Goal: Task Accomplishment & Management: Manage account settings

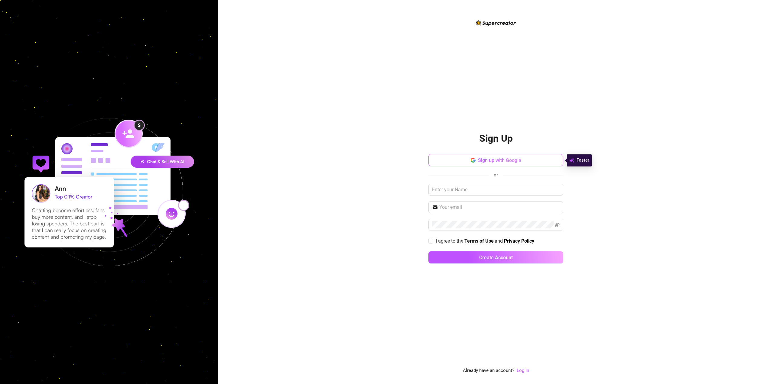
click at [470, 158] on icon "button" at bounding box center [472, 160] width 5 height 5
click at [509, 163] on button "Sign up with Google" at bounding box center [495, 160] width 135 height 12
click at [472, 162] on icon "button" at bounding box center [472, 162] width 4 height 2
click at [503, 155] on button "Sign up with Google" at bounding box center [495, 160] width 135 height 12
click at [481, 189] on input "text" at bounding box center [495, 190] width 135 height 12
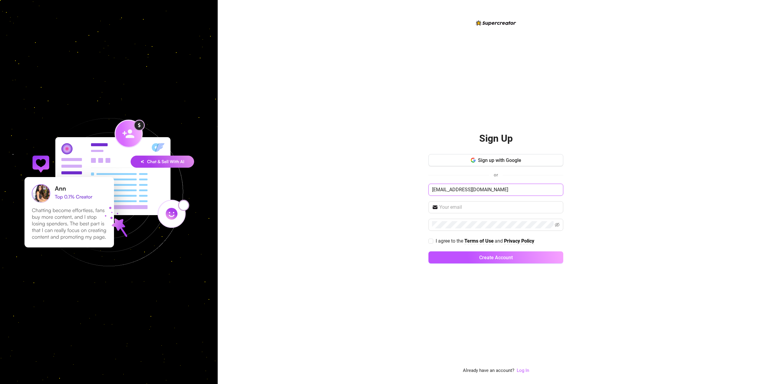
drag, startPoint x: 499, startPoint y: 188, endPoint x: 436, endPoint y: 182, distance: 63.5
click at [428, 182] on div "Sign up with Google or [EMAIL_ADDRESS][DOMAIN_NAME] I agree to the Terms of Use…" at bounding box center [495, 211] width 135 height 115
type input "[EMAIL_ADDRESS][DOMAIN_NAME]"
click at [462, 205] on input "text" at bounding box center [499, 207] width 120 height 7
type input "[EMAIL_ADDRESS][DOMAIN_NAME]"
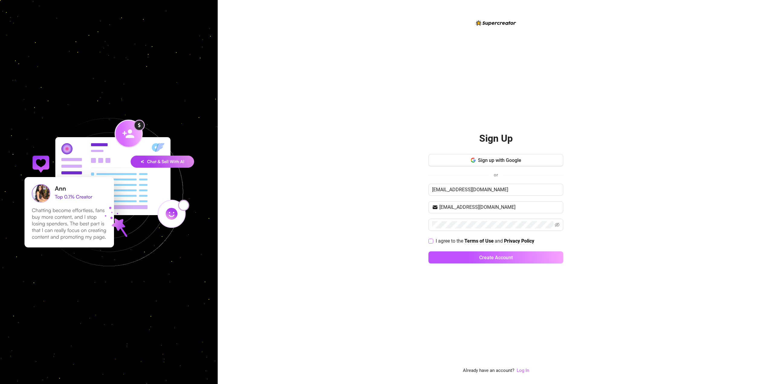
drag, startPoint x: 433, startPoint y: 233, endPoint x: 431, endPoint y: 242, distance: 9.0
click at [433, 234] on div "Sign up with Google or [EMAIL_ADDRESS][DOMAIN_NAME] [EMAIL_ADDRESS][DOMAIN_NAME…" at bounding box center [495, 211] width 135 height 115
click at [430, 246] on div "I agree to the Terms of Use and Privacy Policy" at bounding box center [495, 241] width 135 height 10
click at [431, 242] on input "I agree to the Terms of Use and Privacy Policy" at bounding box center [430, 241] width 4 height 4
checkbox input "true"
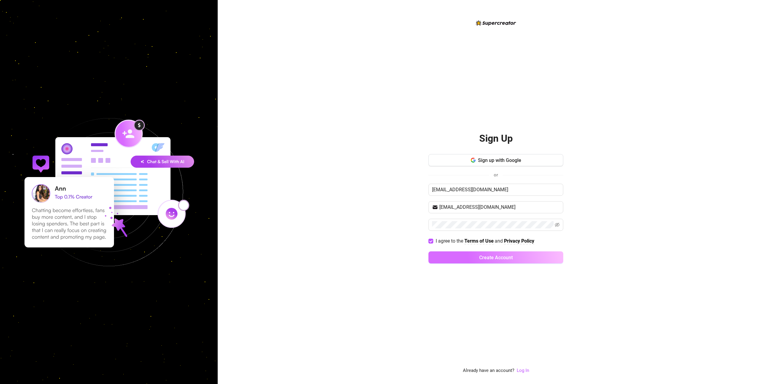
click at [441, 258] on button "Create Account" at bounding box center [495, 257] width 135 height 12
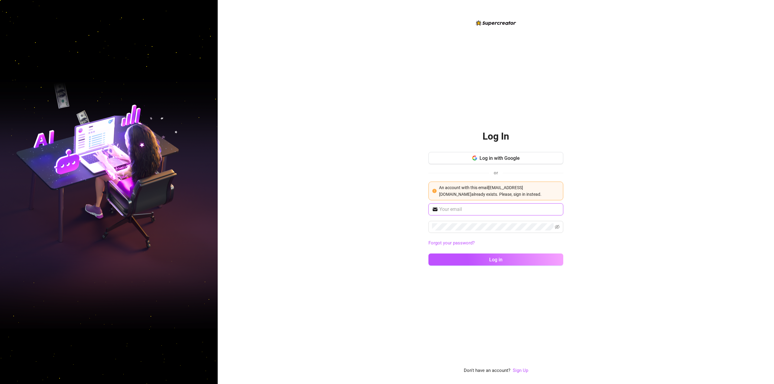
type input "[EMAIL_ADDRESS][DOMAIN_NAME]"
click at [511, 263] on button "Log in" at bounding box center [495, 260] width 135 height 12
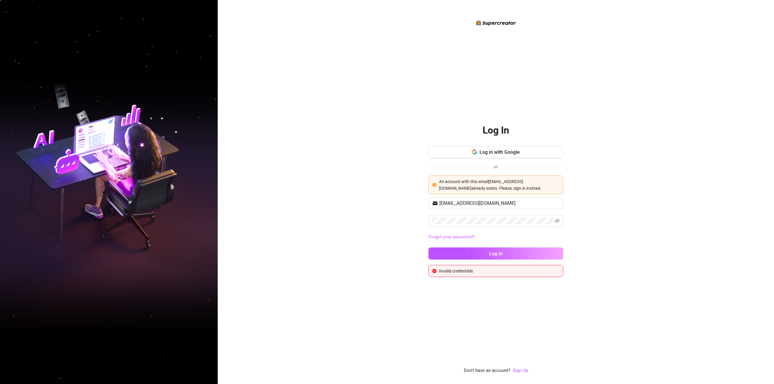
click at [467, 238] on link "Forgot your password?" at bounding box center [451, 236] width 46 height 5
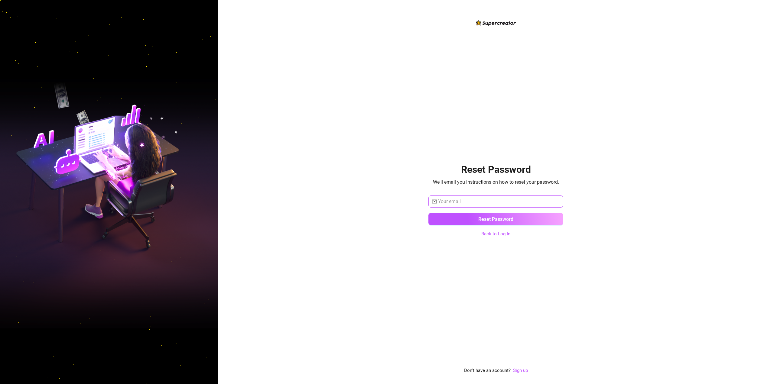
click at [489, 197] on span at bounding box center [495, 202] width 135 height 12
type input "[EMAIL_ADDRESS][DOMAIN_NAME]"
click at [502, 214] on button "Reset Password" at bounding box center [495, 219] width 135 height 12
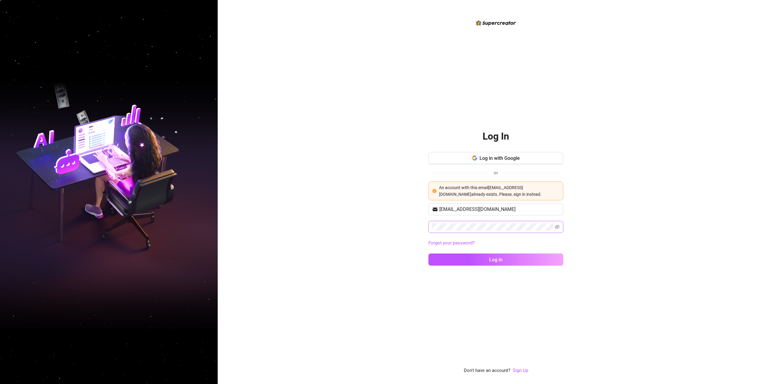
click at [561, 225] on span at bounding box center [495, 227] width 135 height 12
click at [556, 228] on icon "eye-invisible" at bounding box center [556, 227] width 5 height 4
click at [548, 254] on button "Log in" at bounding box center [495, 260] width 135 height 12
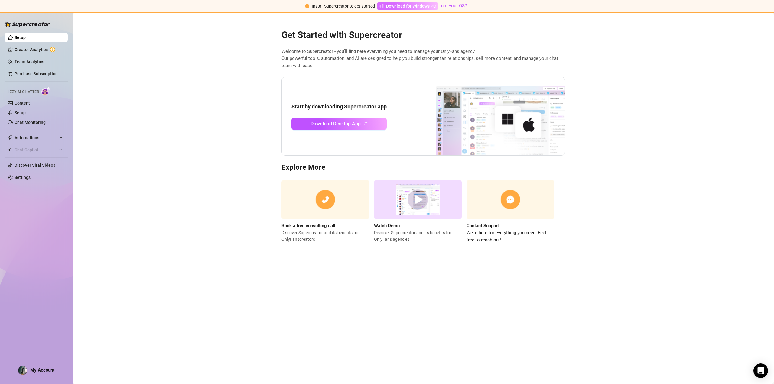
click at [420, 3] on span "Download for Windows PC" at bounding box center [411, 6] width 50 height 7
click at [374, 125] on link "Download Desktop App" at bounding box center [338, 124] width 95 height 12
click at [21, 102] on link "Content" at bounding box center [22, 103] width 15 height 5
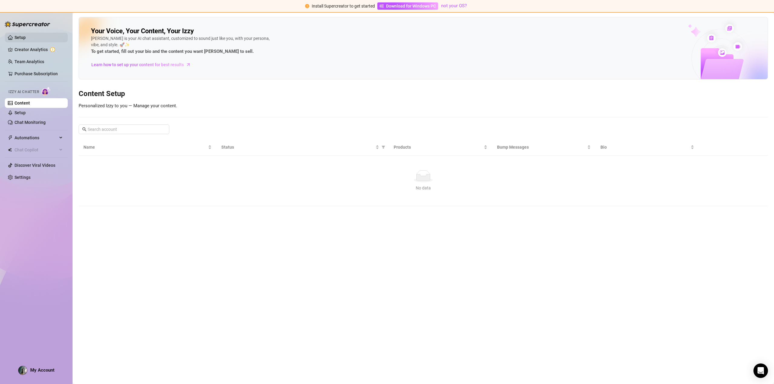
click at [26, 39] on link "Setup" at bounding box center [20, 37] width 11 height 5
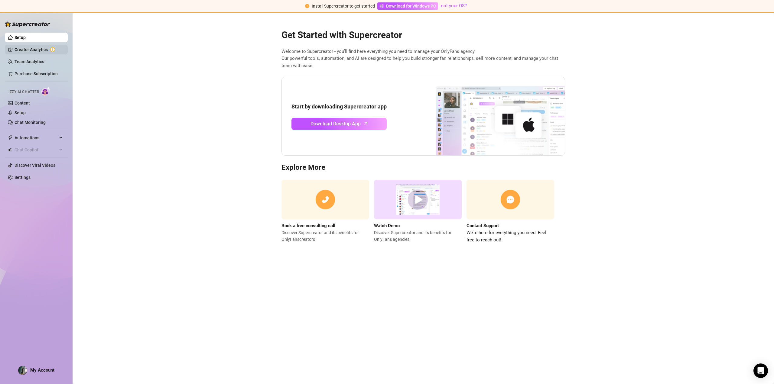
click at [50, 49] on link "Creator Analytics" at bounding box center [39, 50] width 48 height 10
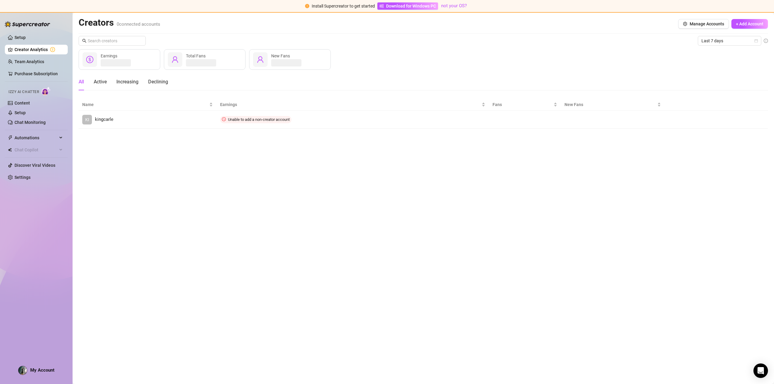
click at [50, 48] on link "Creator Analytics" at bounding box center [39, 50] width 48 height 10
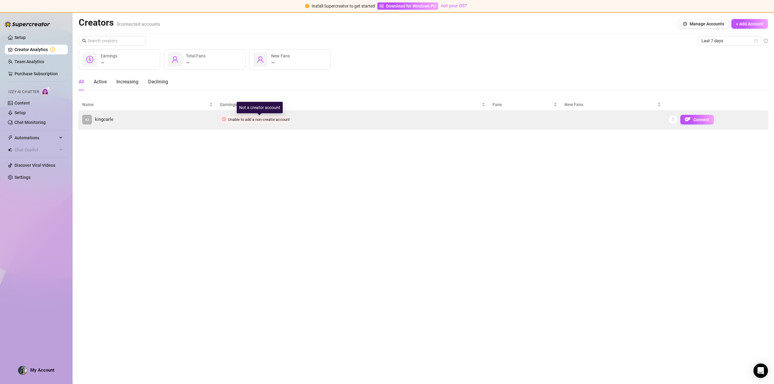
click at [253, 119] on span "Unable to add a non-creator account" at bounding box center [259, 119] width 62 height 5
click at [673, 122] on button "button" at bounding box center [673, 120] width 10 height 10
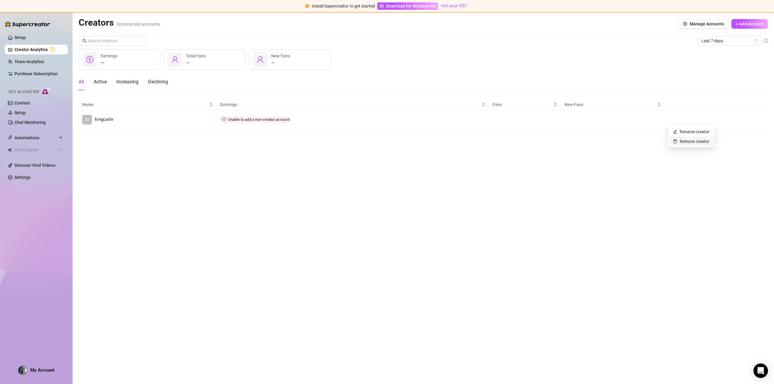
click at [682, 142] on link "Remove creator" at bounding box center [691, 141] width 36 height 5
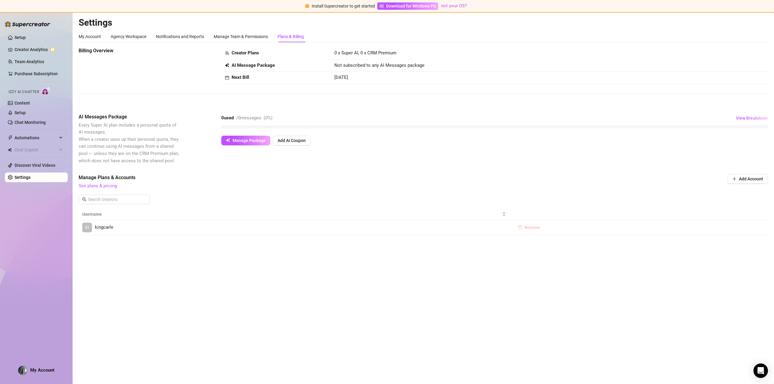
click at [523, 230] on button "Remove" at bounding box center [529, 228] width 32 height 10
click at [572, 214] on span "OK" at bounding box center [570, 211] width 6 height 5
click at [236, 72] on td "Next Bill" at bounding box center [275, 78] width 109 height 12
click at [240, 85] on div "Billing Overview Creator Plans 0 x Super AI, 0 x CRM Premium AI Message Package…" at bounding box center [423, 75] width 689 height 57
click at [279, 141] on span "Add AI Coupon" at bounding box center [291, 140] width 28 height 5
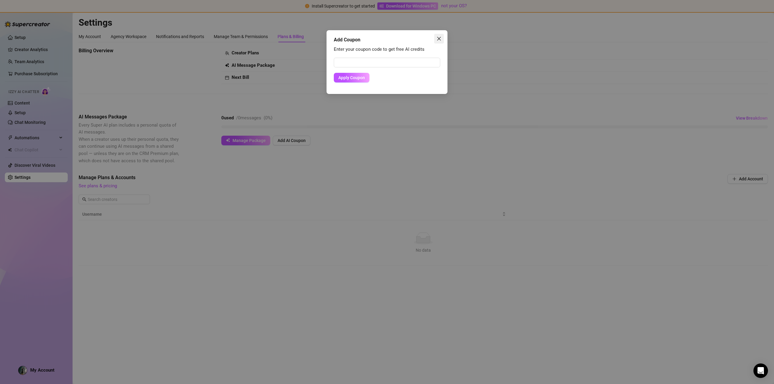
click at [441, 39] on icon "close" at bounding box center [438, 38] width 5 height 5
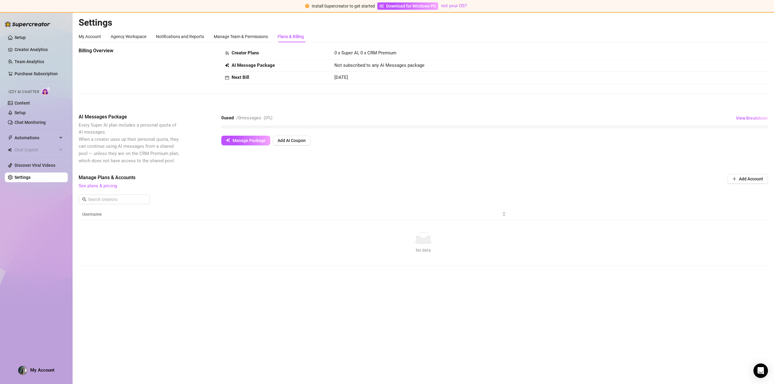
drag, startPoint x: 270, startPoint y: 55, endPoint x: 260, endPoint y: 63, distance: 12.3
click at [267, 61] on tbody "Creator Plans 0 x Super AI, 0 x CRM Premium AI Message Package Not subscribed t…" at bounding box center [494, 65] width 546 height 37
click at [250, 60] on td "AI Message Package" at bounding box center [275, 66] width 109 height 12
click at [249, 50] on span "Creator Plans" at bounding box center [244, 53] width 27 height 7
click at [251, 32] on div "Manage Team & Permissions" at bounding box center [241, 36] width 54 height 11
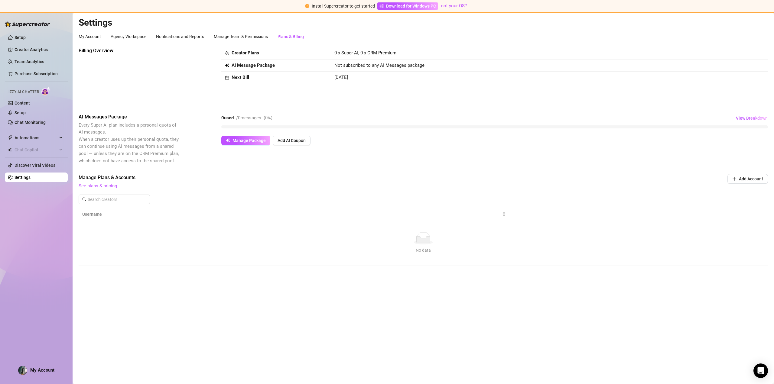
click at [285, 37] on div "Plans & Billing" at bounding box center [290, 36] width 26 height 7
click at [265, 37] on div "Manage Team & Permissions" at bounding box center [241, 36] width 54 height 7
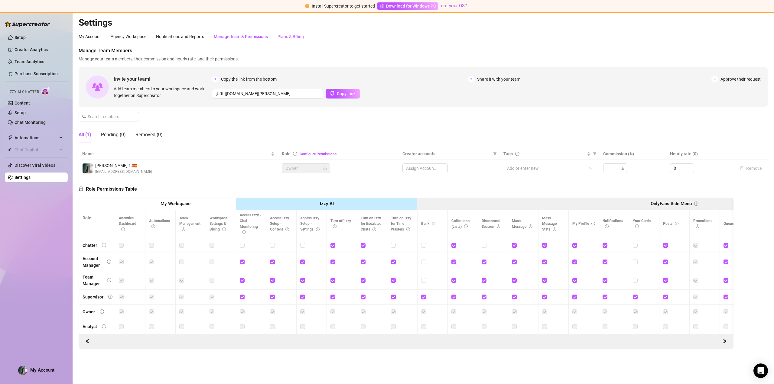
click at [289, 39] on div "Plans & Billing" at bounding box center [290, 36] width 26 height 7
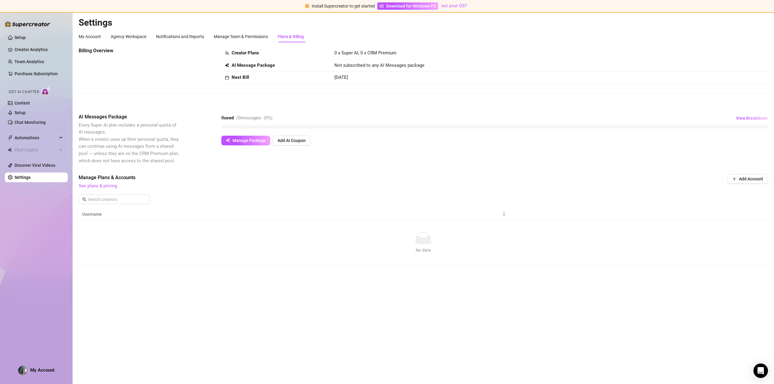
click at [229, 77] on div "Next Bill" at bounding box center [276, 77] width 102 height 7
click at [745, 120] on span "View Breakdown" at bounding box center [751, 118] width 32 height 5
drag, startPoint x: 83, startPoint y: 35, endPoint x: 86, endPoint y: 30, distance: 6.1
click at [86, 33] on div "My Account" at bounding box center [90, 36] width 22 height 7
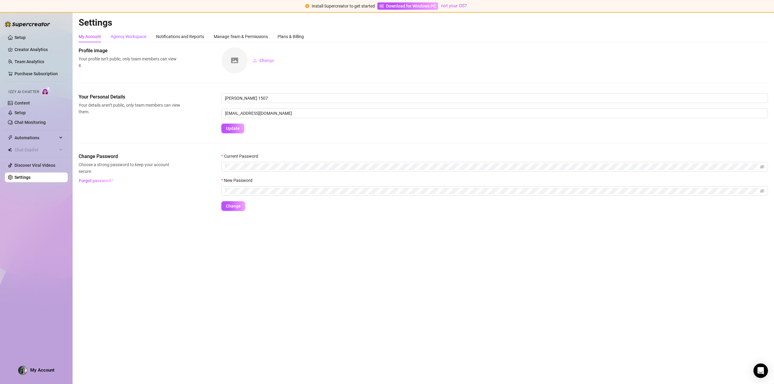
click at [131, 39] on div "Agency Workspace" at bounding box center [129, 36] width 36 height 7
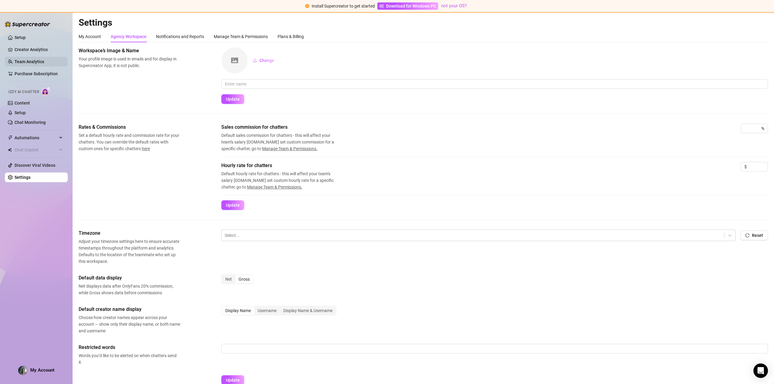
drag, startPoint x: 241, startPoint y: 40, endPoint x: 63, endPoint y: 63, distance: 179.8
click at [241, 40] on div "Manage Team & Permissions" at bounding box center [241, 36] width 54 height 11
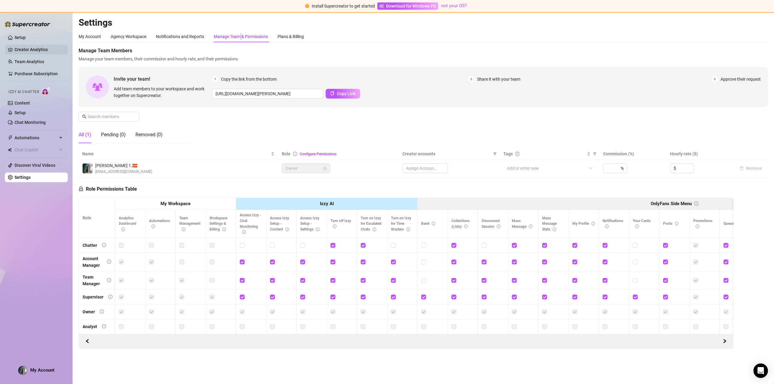
click at [26, 47] on link "Creator Analytics" at bounding box center [39, 50] width 48 height 10
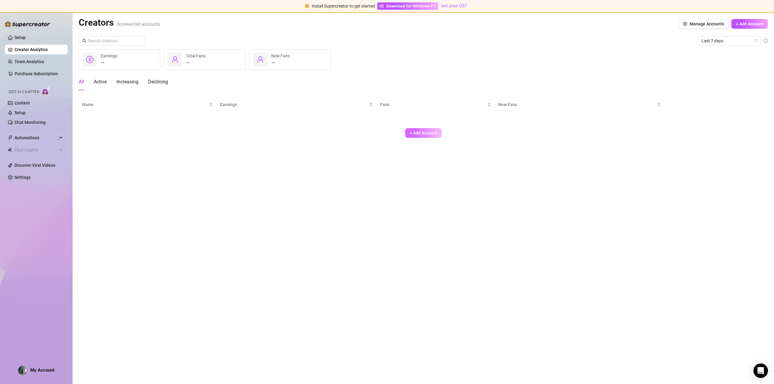
click at [409, 133] on span "+ Add Account" at bounding box center [422, 133] width 27 height 5
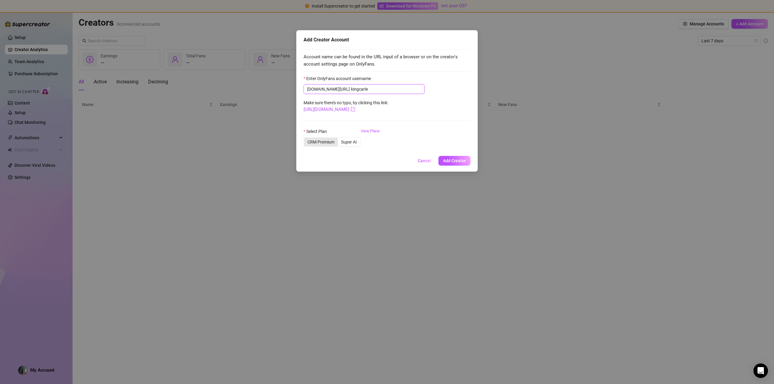
type input "kingcarle"
click at [319, 145] on div "CRM Premium" at bounding box center [321, 142] width 34 height 8
click at [305, 139] on input "CRM Premium" at bounding box center [305, 139] width 0 height 0
click at [346, 141] on div "Super AI" at bounding box center [349, 142] width 22 height 8
click at [339, 139] on input "Super AI" at bounding box center [339, 139] width 0 height 0
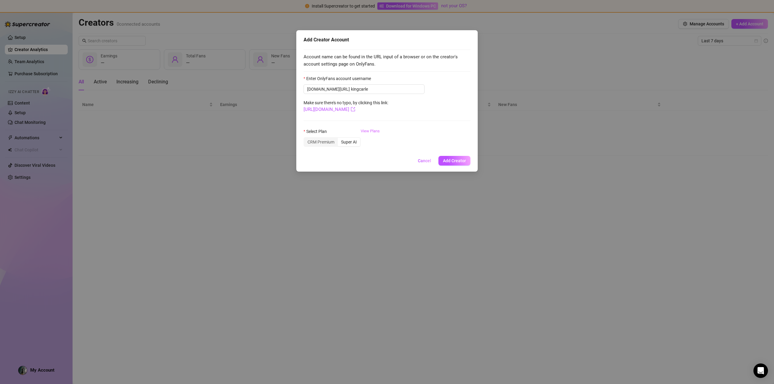
click at [369, 130] on link "View Plans" at bounding box center [369, 140] width 19 height 24
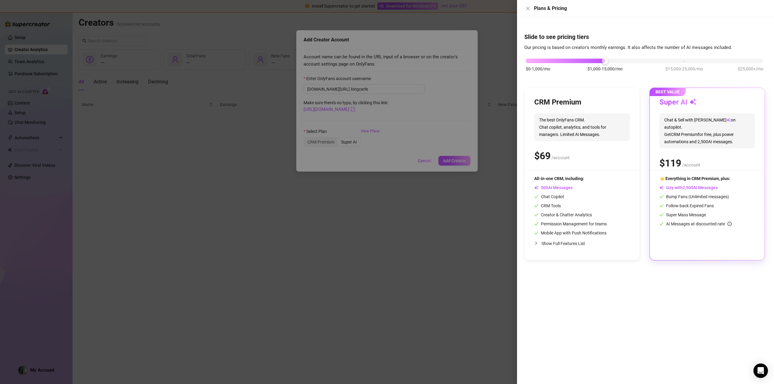
click at [613, 153] on div "$ /account" at bounding box center [581, 155] width 95 height 15
drag, startPoint x: 604, startPoint y: 60, endPoint x: 461, endPoint y: 264, distance: 249.1
click at [461, 264] on div "Plans & Pricing Slide to see pricing tiers Our pricing is based on creator's mo…" at bounding box center [387, 192] width 774 height 384
click at [542, 215] on span "Creator & Chatter Analytics" at bounding box center [563, 214] width 58 height 5
click at [456, 154] on div at bounding box center [387, 192] width 774 height 384
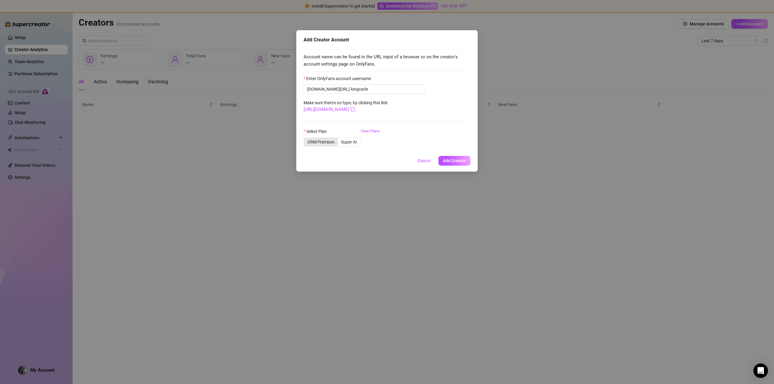
drag, startPoint x: 304, startPoint y: 139, endPoint x: 311, endPoint y: 141, distance: 7.6
click at [307, 140] on div "CRM Premium Super AI" at bounding box center [331, 142] width 57 height 10
click at [312, 142] on div "CRM Premium" at bounding box center [321, 142] width 34 height 8
click at [305, 139] on input "CRM Premium" at bounding box center [305, 139] width 0 height 0
click at [464, 162] on span "Add Creator" at bounding box center [454, 160] width 23 height 5
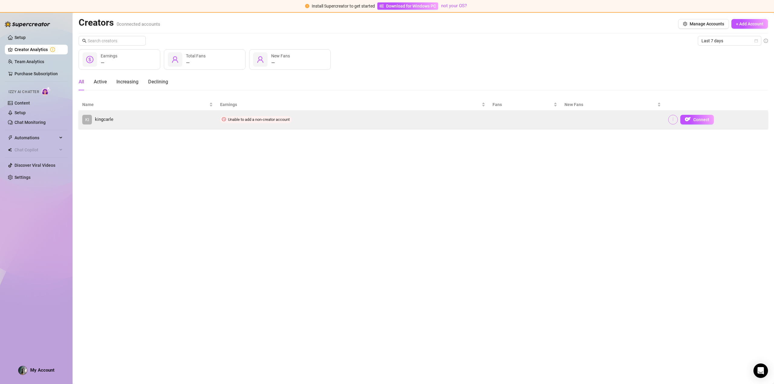
click at [677, 117] on button "button" at bounding box center [673, 120] width 10 height 10
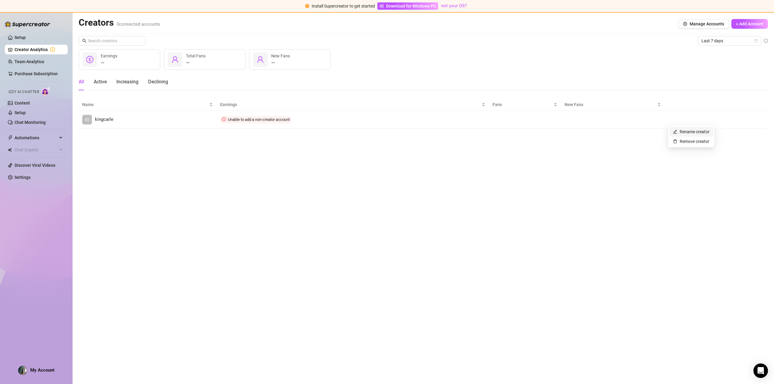
click at [687, 131] on link "Rename creator" at bounding box center [691, 131] width 37 height 5
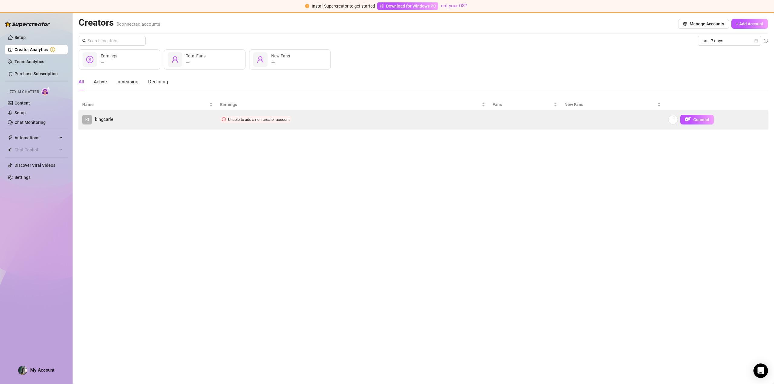
click at [659, 126] on td at bounding box center [613, 120] width 104 height 18
click at [672, 122] on button "button" at bounding box center [673, 120] width 10 height 10
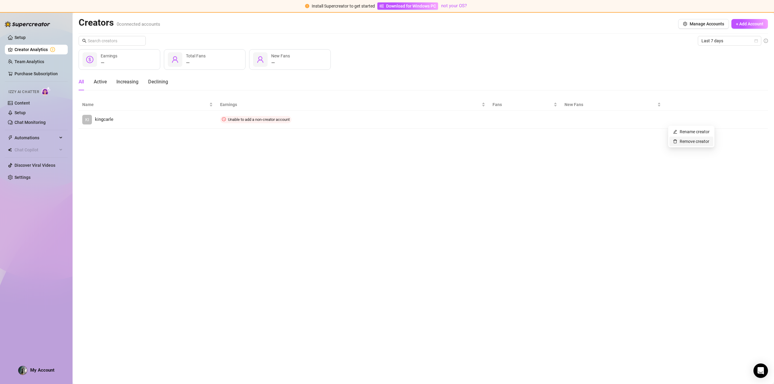
click at [685, 144] on link "Remove creator" at bounding box center [691, 141] width 36 height 5
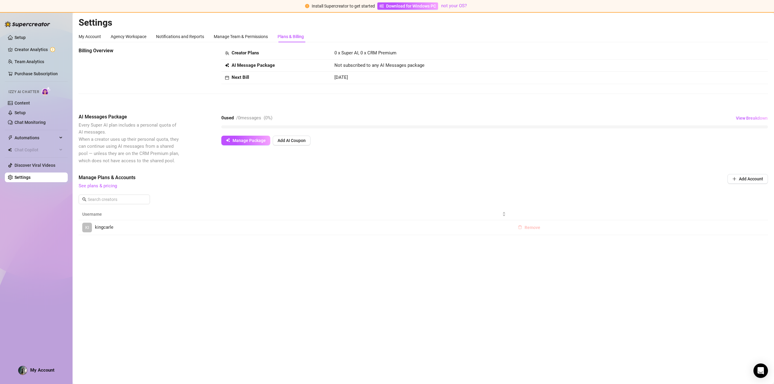
click at [519, 231] on button "Remove" at bounding box center [529, 228] width 32 height 10
click at [570, 212] on span "OK" at bounding box center [570, 211] width 6 height 5
drag, startPoint x: 756, startPoint y: 180, endPoint x: 759, endPoint y: 185, distance: 6.0
click at [759, 184] on div "Manage Plans & Accounts See plans & pricing Add Account" at bounding box center [423, 182] width 689 height 16
click at [745, 178] on span "Add Account" at bounding box center [750, 178] width 24 height 5
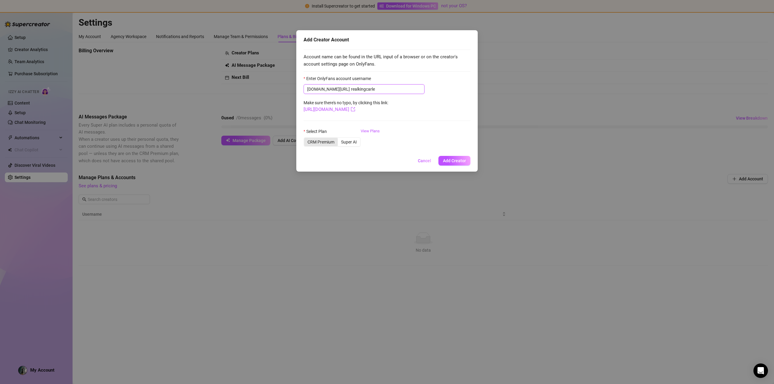
type input "realkingcarle"
drag, startPoint x: 318, startPoint y: 143, endPoint x: 344, endPoint y: 143, distance: 26.0
click at [318, 143] on div "CRM Premium" at bounding box center [321, 142] width 34 height 8
click at [305, 139] on input "CRM Premium" at bounding box center [305, 139] width 0 height 0
click at [447, 163] on span "Add Creator" at bounding box center [454, 160] width 23 height 5
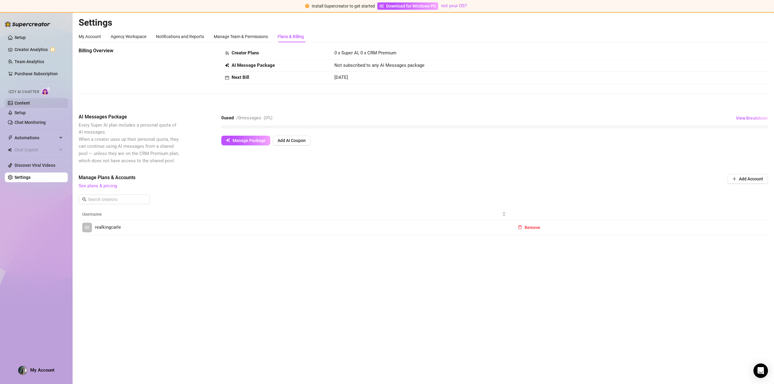
click at [26, 103] on link "Content" at bounding box center [22, 103] width 15 height 5
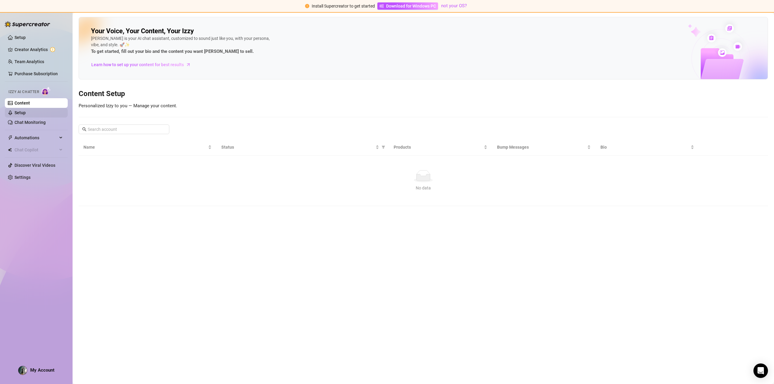
click at [26, 113] on link "Setup" at bounding box center [20, 112] width 11 height 5
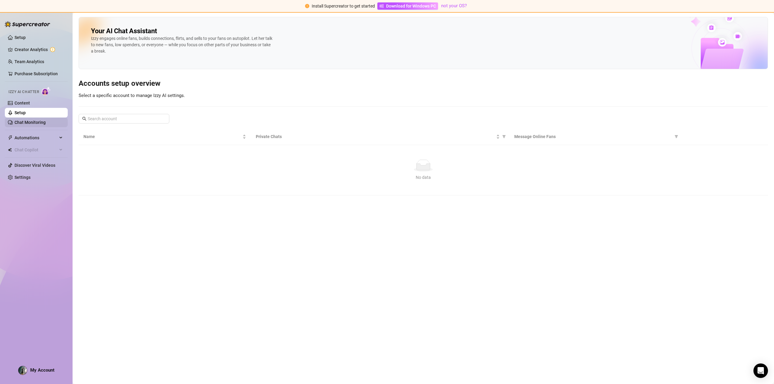
click at [38, 121] on link "Chat Monitoring" at bounding box center [30, 122] width 31 height 5
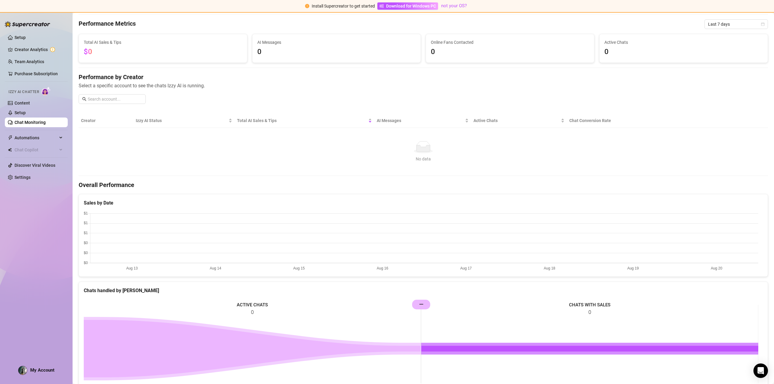
scroll to position [85, 0]
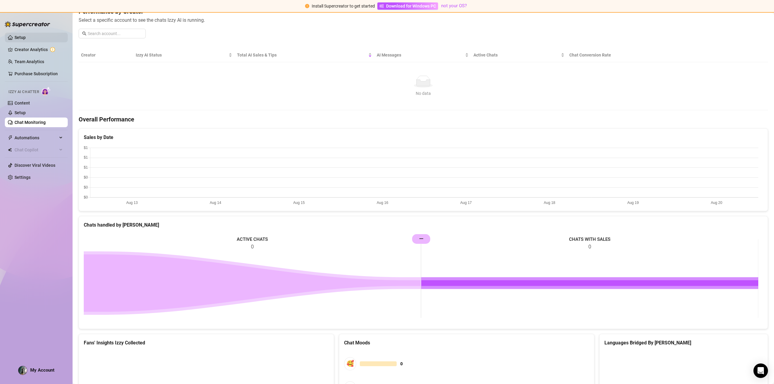
click at [18, 35] on link "Setup" at bounding box center [20, 37] width 11 height 5
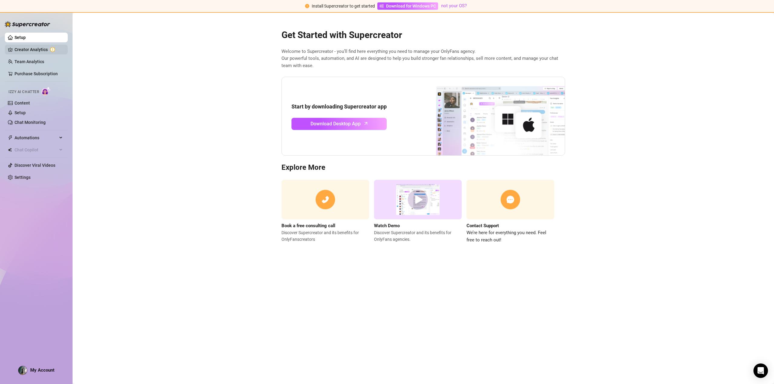
click at [37, 46] on link "Creator Analytics" at bounding box center [39, 50] width 48 height 10
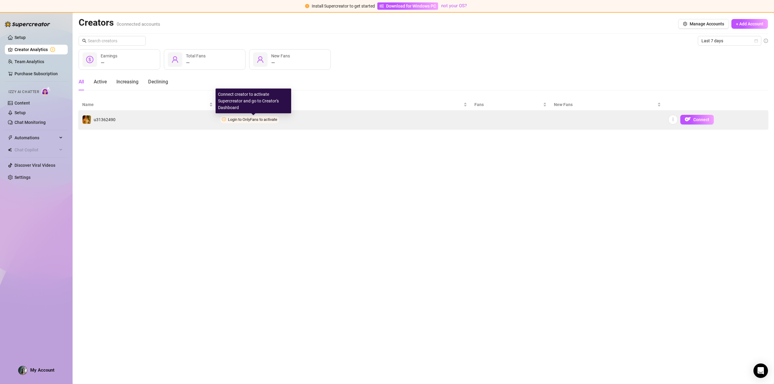
click at [265, 118] on span "Login to OnlyFans to activate" at bounding box center [252, 119] width 49 height 5
click at [702, 118] on span "Connect" at bounding box center [701, 119] width 16 height 5
click at [700, 118] on span "Connect" at bounding box center [701, 119] width 16 height 5
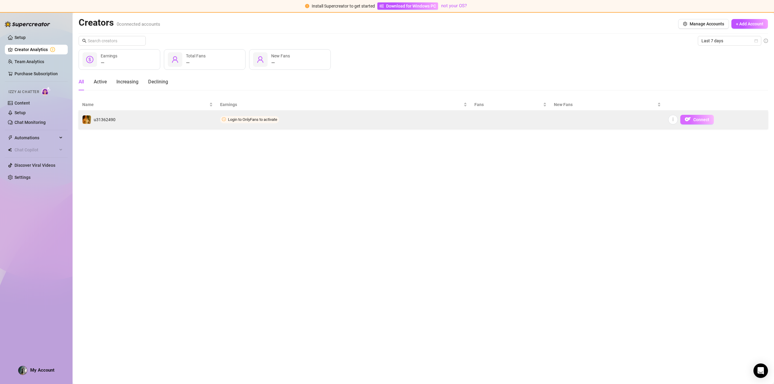
click at [700, 118] on span "Connect" at bounding box center [701, 119] width 16 height 5
click at [186, 113] on td "u31362490" at bounding box center [148, 120] width 138 height 18
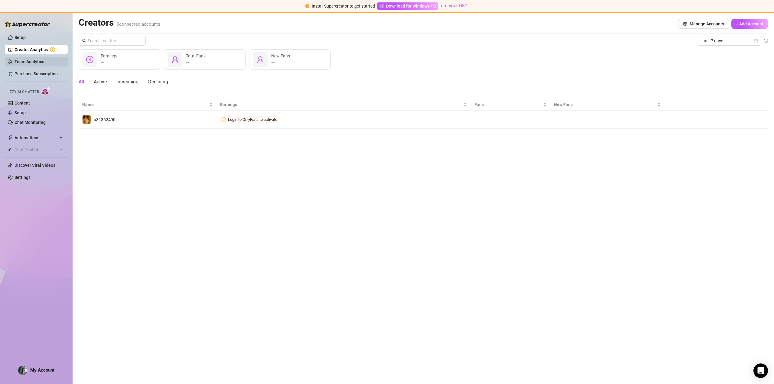
drag, startPoint x: 43, startPoint y: 55, endPoint x: 48, endPoint y: 58, distance: 5.7
click at [46, 56] on ul "Setup Creator Analytics Team Analytics Purchase Subscription Izzy AI Chatter Co…" at bounding box center [36, 107] width 63 height 154
click at [44, 59] on link "Team Analytics" at bounding box center [30, 61] width 30 height 5
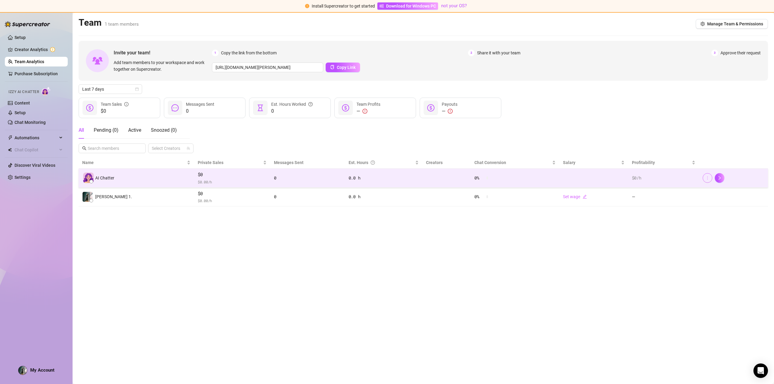
click at [708, 176] on icon "more" at bounding box center [707, 178] width 4 height 4
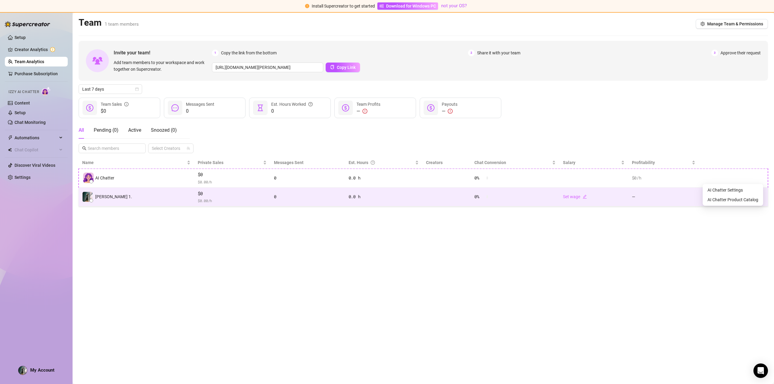
click at [130, 190] on td "[PERSON_NAME] 1." at bounding box center [136, 197] width 115 height 19
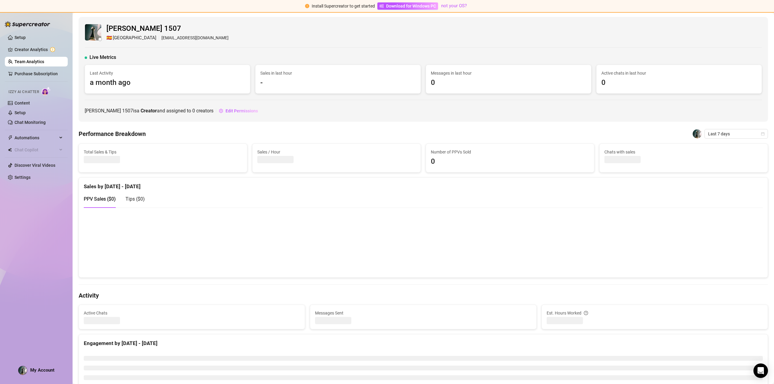
click at [37, 68] on ul "Setup Creator Analytics Team Analytics Purchase Subscription Izzy AI Chatter Co…" at bounding box center [36, 107] width 63 height 154
click at [41, 73] on link "Purchase Subscription" at bounding box center [36, 73] width 43 height 5
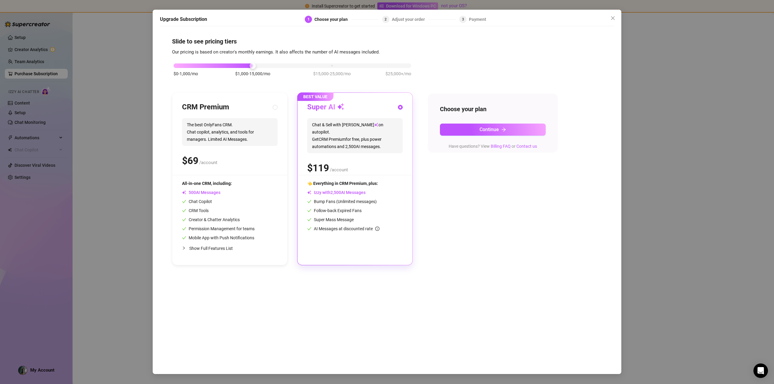
click at [216, 176] on div "CRM Premium The best OnlyFans CRM. Chat copilot, analytics, and tools for manag…" at bounding box center [229, 179] width 115 height 172
radio input "true"
radio input "false"
click at [449, 132] on button "Continue" at bounding box center [493, 130] width 106 height 12
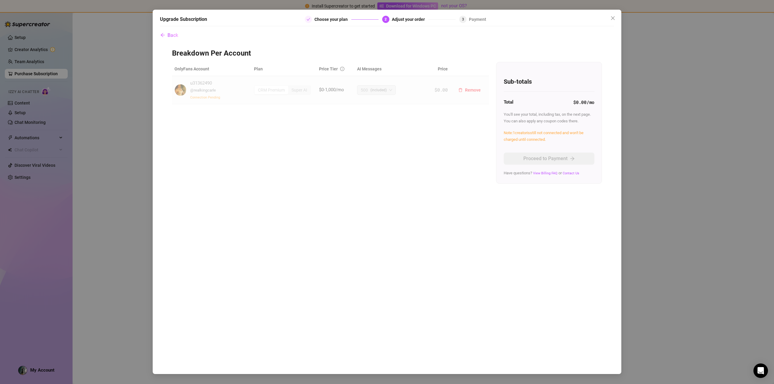
click at [238, 92] on div "u31362490 @ realkingcarle Connection Pending" at bounding box center [211, 90] width 75 height 21
click at [388, 103] on td "500 (included)" at bounding box center [385, 90] width 63 height 28
click at [389, 92] on span "500 (included)" at bounding box center [375, 90] width 31 height 9
click at [391, 92] on span "500 (included)" at bounding box center [375, 90] width 31 height 9
click at [389, 93] on span "500 (included)" at bounding box center [375, 90] width 31 height 9
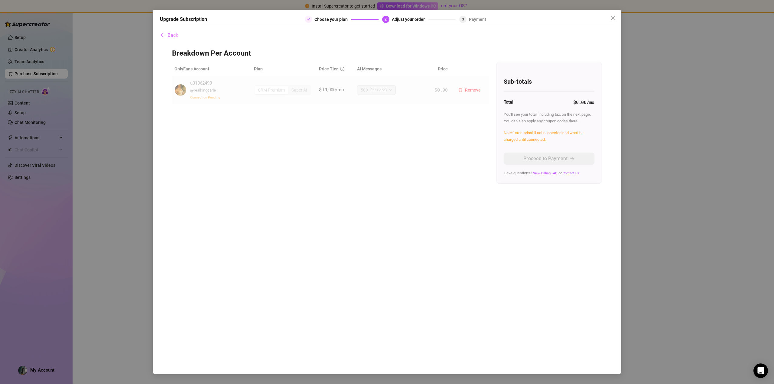
drag, startPoint x: 389, startPoint y: 93, endPoint x: 378, endPoint y: 98, distance: 12.2
click at [389, 93] on span "500 (included)" at bounding box center [375, 90] width 31 height 9
drag, startPoint x: 341, startPoint y: 87, endPoint x: 388, endPoint y: 66, distance: 51.2
click at [342, 89] on span "$0-1,000/mo" at bounding box center [331, 89] width 25 height 5
click at [614, 18] on icon "close" at bounding box center [612, 18] width 5 height 5
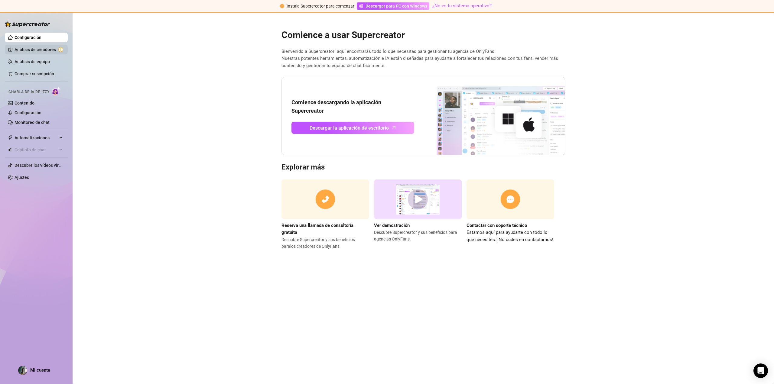
click at [49, 50] on link "Análisis de creadores" at bounding box center [39, 50] width 48 height 10
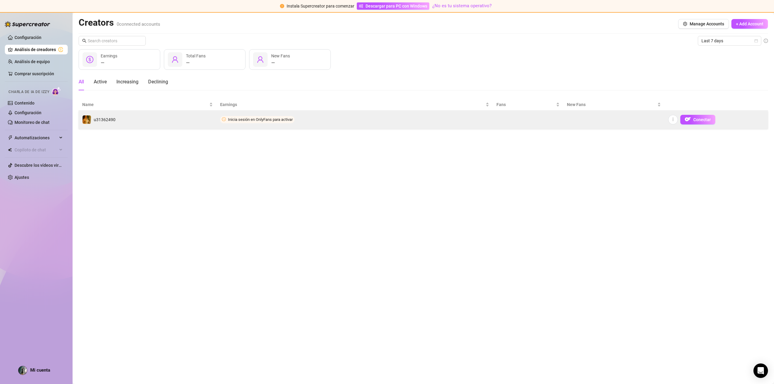
click at [322, 125] on td "Inicia sesión en OnlyFans para activar" at bounding box center [354, 120] width 276 height 18
drag, startPoint x: 270, startPoint y: 118, endPoint x: 267, endPoint y: 118, distance: 3.1
click at [270, 118] on font "Inicia sesión en OnlyFans para activar" at bounding box center [260, 119] width 65 height 5
click at [252, 120] on font "Inicia sesión en OnlyFans para activar" at bounding box center [260, 119] width 65 height 5
click at [100, 119] on font "u31362490" at bounding box center [105, 119] width 22 height 5
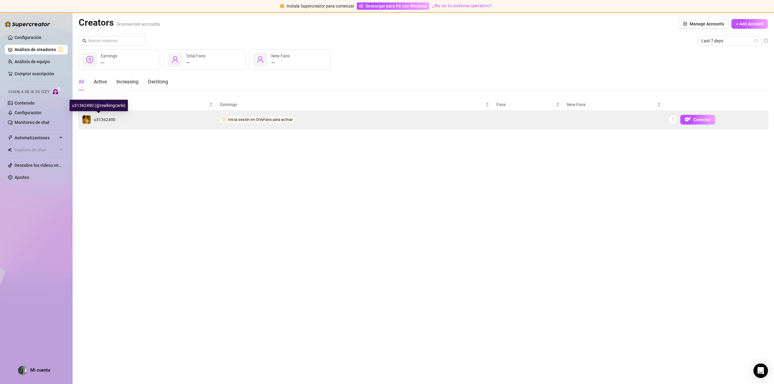
click at [100, 119] on font "u31362490" at bounding box center [105, 119] width 22 height 5
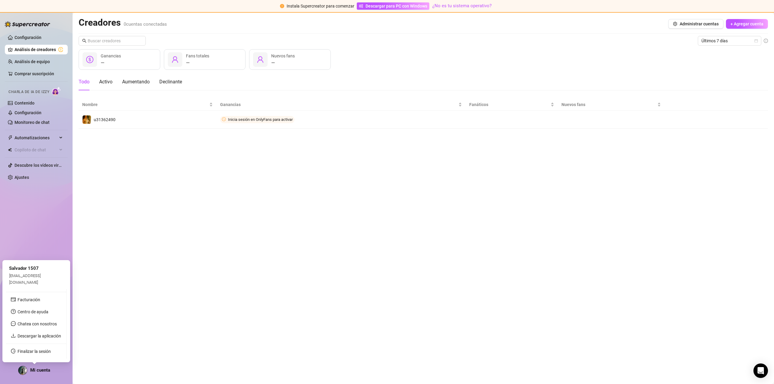
click at [35, 370] on font "Mi cuenta" at bounding box center [40, 369] width 20 height 5
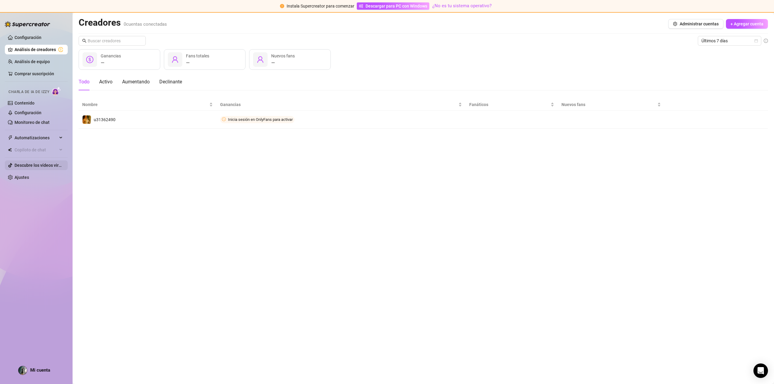
click at [43, 164] on link "Descubre los vídeos virales" at bounding box center [41, 165] width 52 height 5
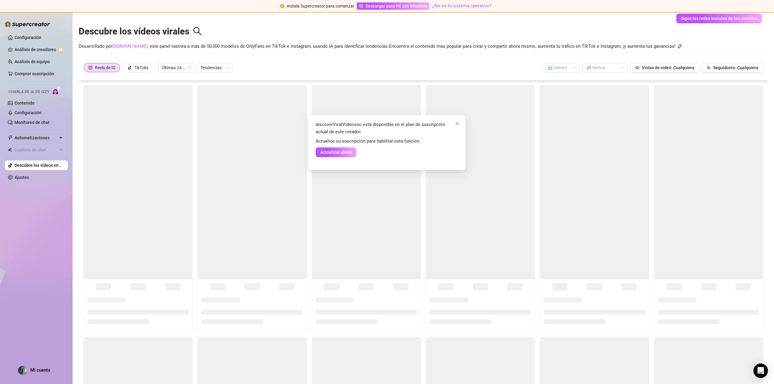
click at [31, 37] on div "discoverViralVideos no está disponible en el plan de suscripción actual de este…" at bounding box center [387, 192] width 774 height 384
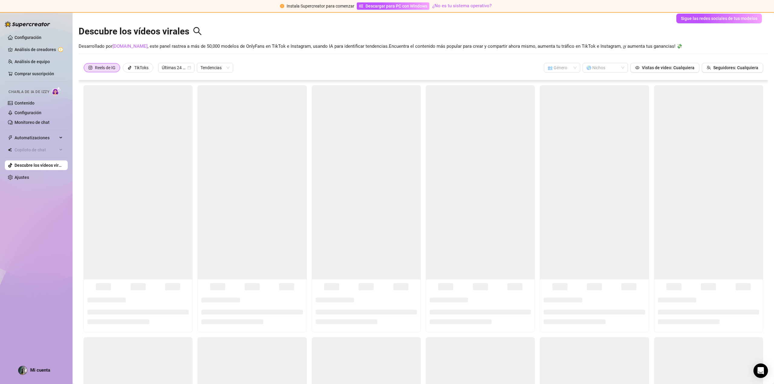
click at [31, 37] on link "Configuración" at bounding box center [28, 37] width 27 height 5
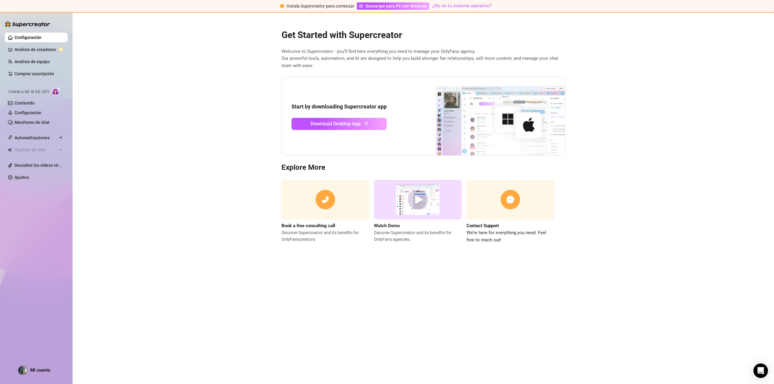
click at [25, 37] on link "Configuración" at bounding box center [28, 37] width 27 height 5
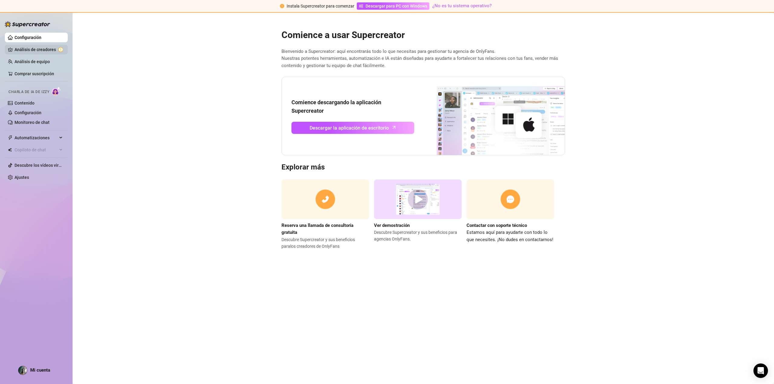
click at [31, 52] on link "Análisis de creadores" at bounding box center [39, 50] width 48 height 10
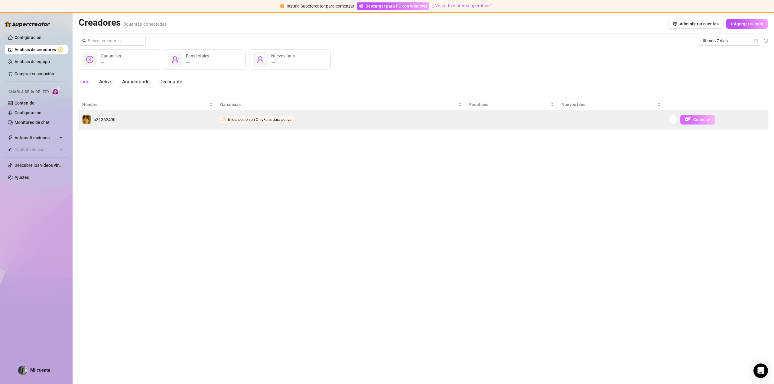
click at [685, 118] on img "button" at bounding box center [687, 119] width 6 height 6
click at [686, 119] on img "button" at bounding box center [687, 119] width 6 height 6
click at [687, 120] on img "button" at bounding box center [687, 119] width 6 height 6
click at [245, 119] on font "Inicia sesión en OnlyFans para activar" at bounding box center [260, 119] width 65 height 5
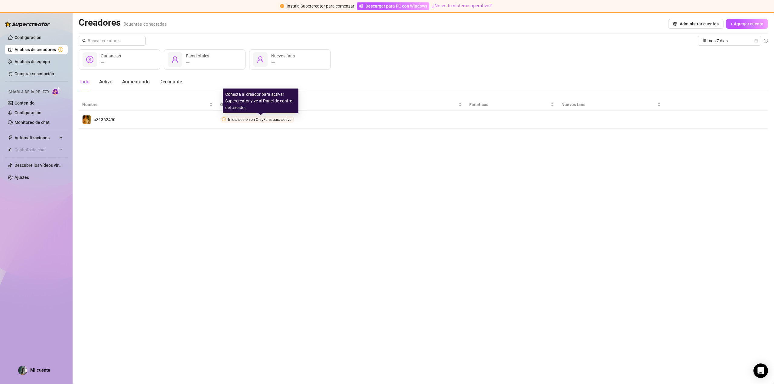
click at [234, 103] on div "Conecta al creador para activar Supercreator y ve al Panel de control del cread…" at bounding box center [261, 101] width 76 height 25
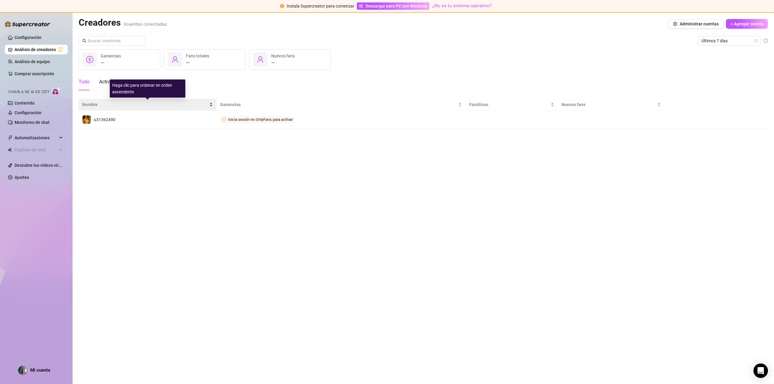
drag, startPoint x: 209, startPoint y: 108, endPoint x: 214, endPoint y: 108, distance: 5.2
click at [210, 108] on div "Nombre" at bounding box center [147, 104] width 131 height 7
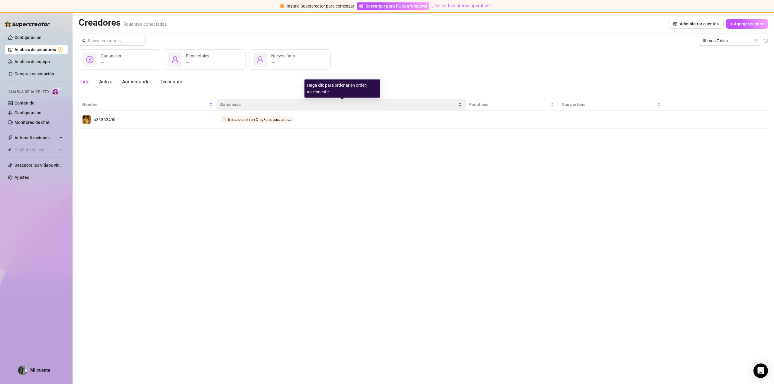
click at [222, 105] on font "Ganancias" at bounding box center [230, 104] width 21 height 5
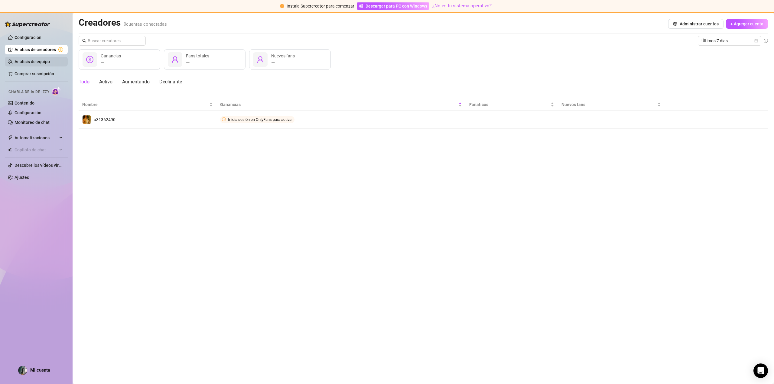
click at [50, 59] on link "Análisis de equipo" at bounding box center [32, 61] width 35 height 5
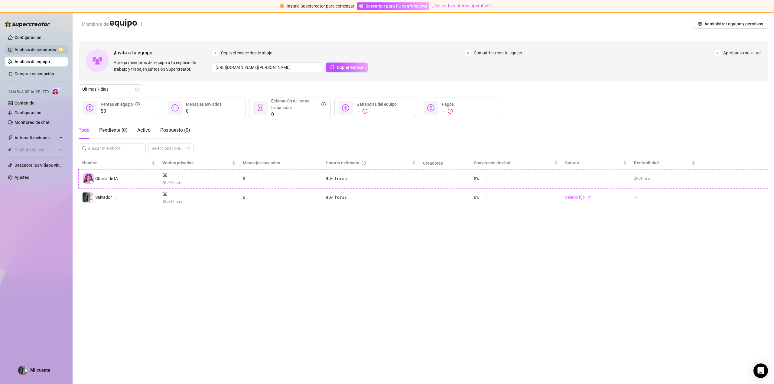
click at [47, 51] on link "Análisis de creadores" at bounding box center [39, 50] width 48 height 10
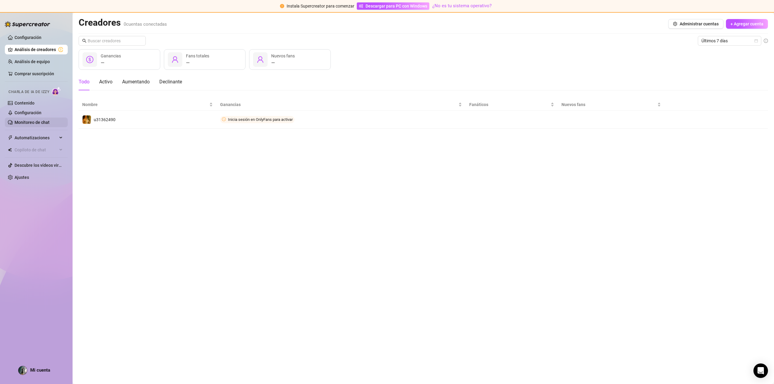
click at [42, 123] on link "Monitoreo de chat" at bounding box center [32, 122] width 35 height 5
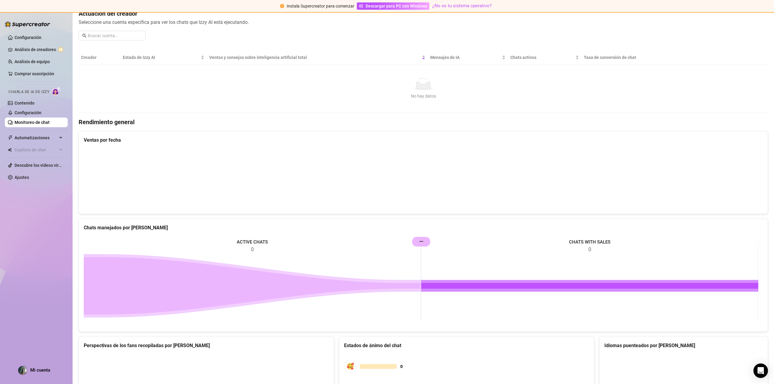
scroll to position [172, 0]
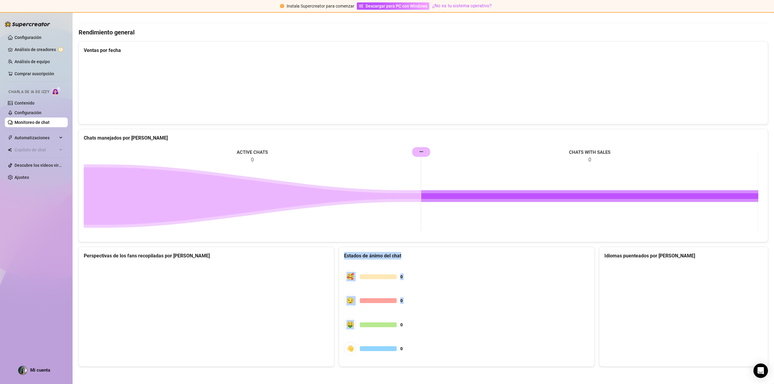
click at [419, 307] on div "Perspectivas de los fans recopiladas por Izzy Estados de ánimo del chat 🥰 0 😏 0…" at bounding box center [423, 307] width 694 height 120
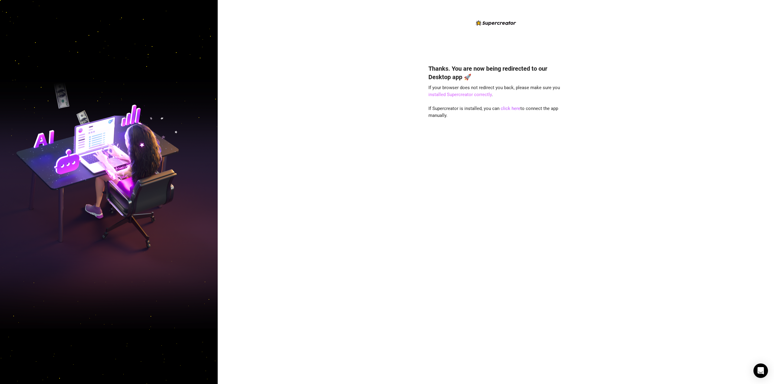
click at [474, 93] on link "installed Supercreator correctly" at bounding box center [459, 94] width 63 height 5
